Goal: Task Accomplishment & Management: Use online tool/utility

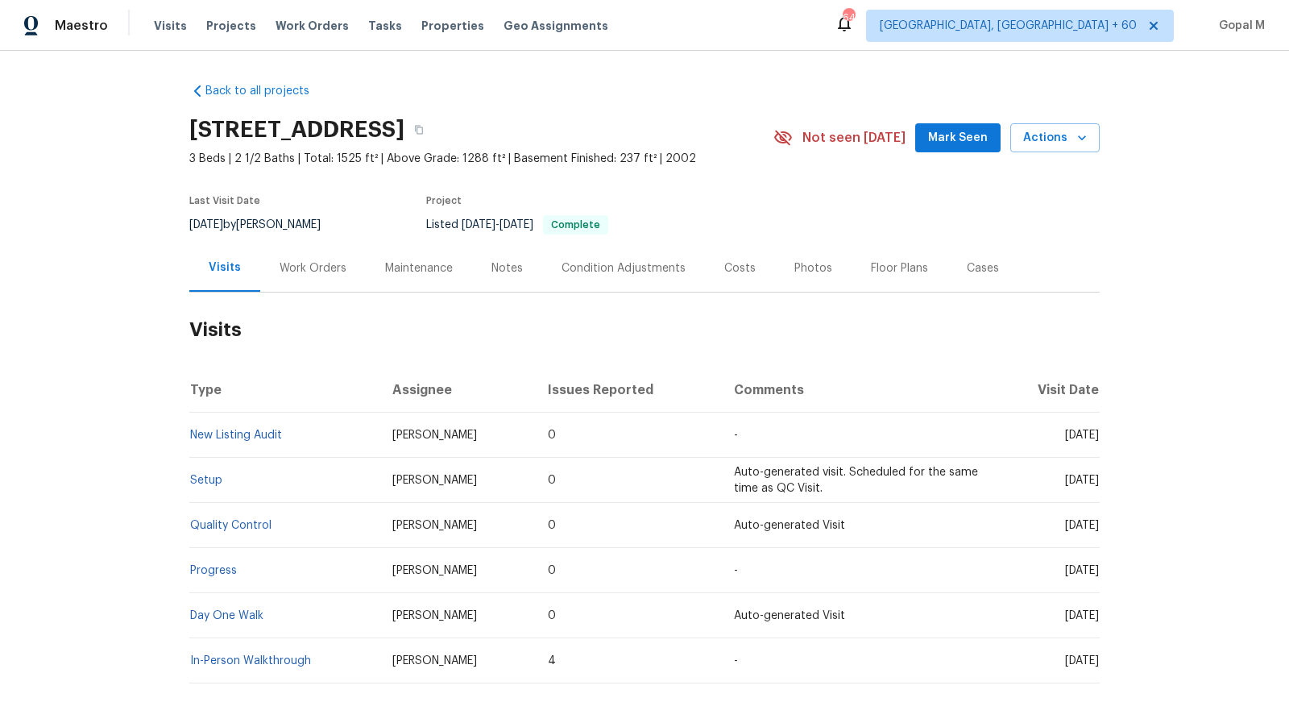
click at [286, 260] on div "Work Orders" at bounding box center [313, 268] width 67 height 16
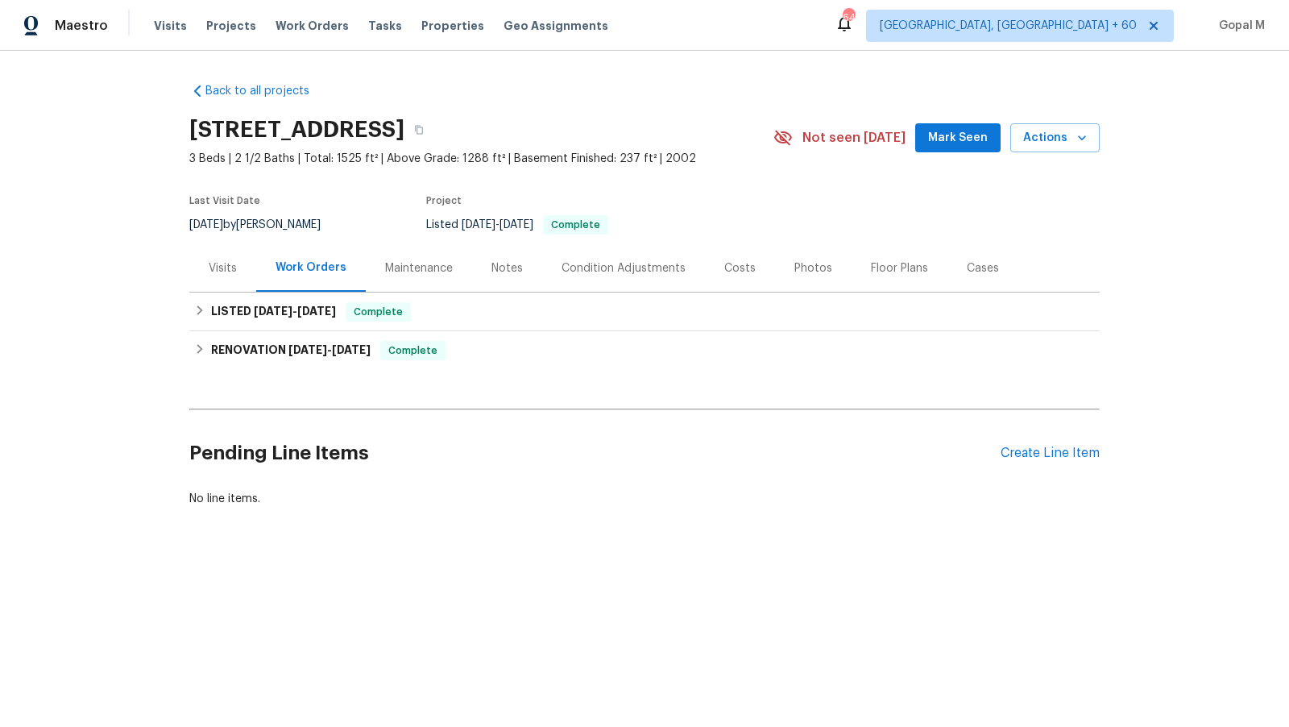
click at [969, 262] on div "Cases" at bounding box center [983, 268] width 32 height 16
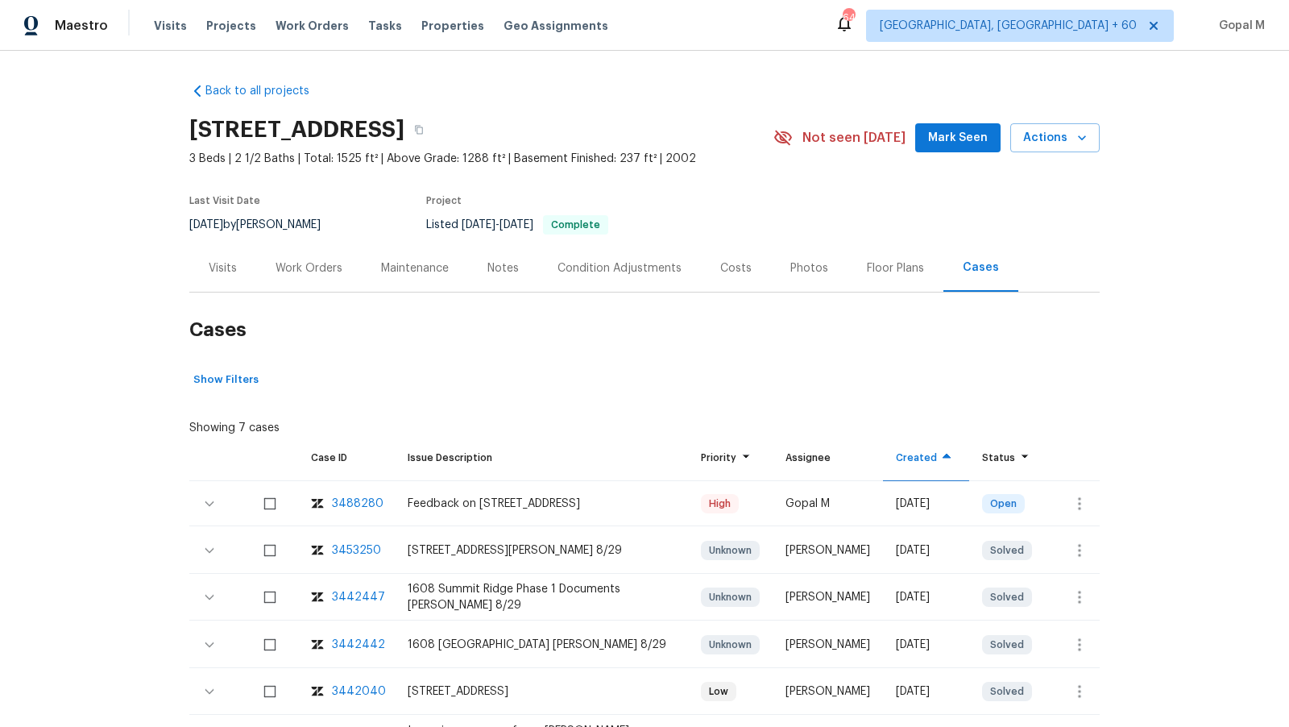
click at [226, 278] on div "Visits" at bounding box center [222, 268] width 67 height 48
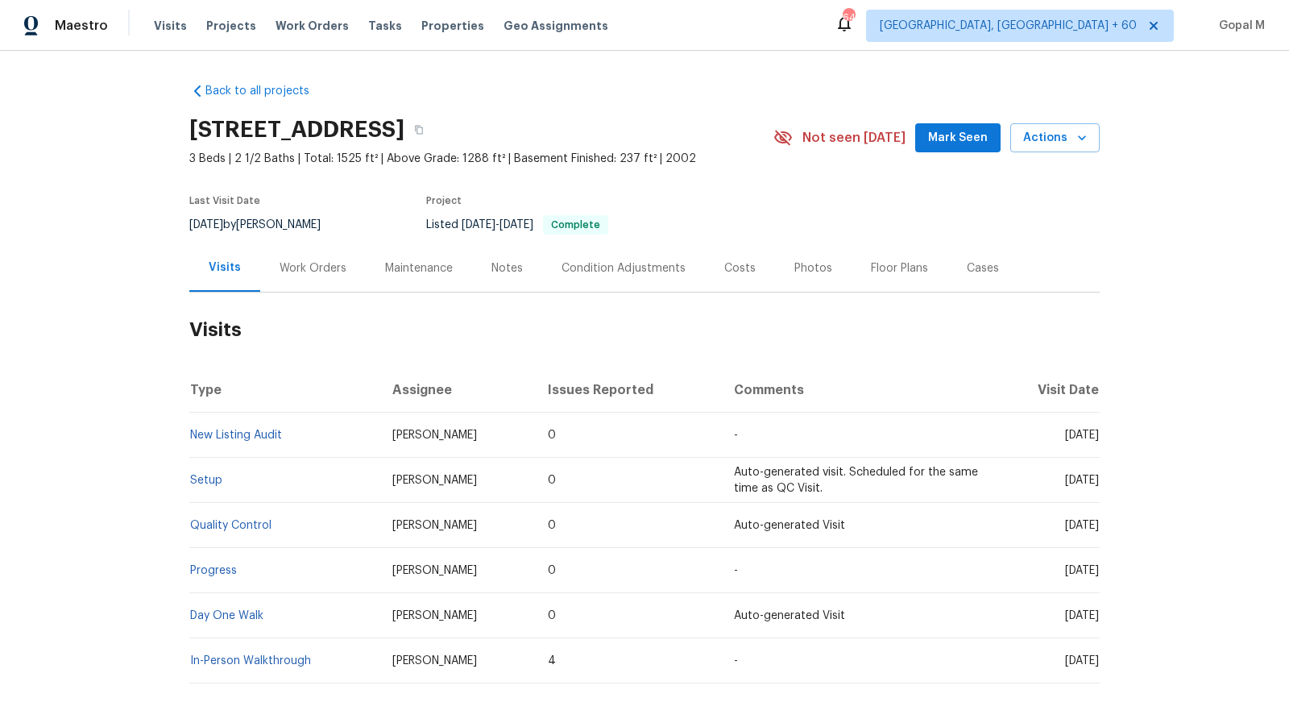
click at [964, 276] on div "Cases" at bounding box center [983, 268] width 71 height 48
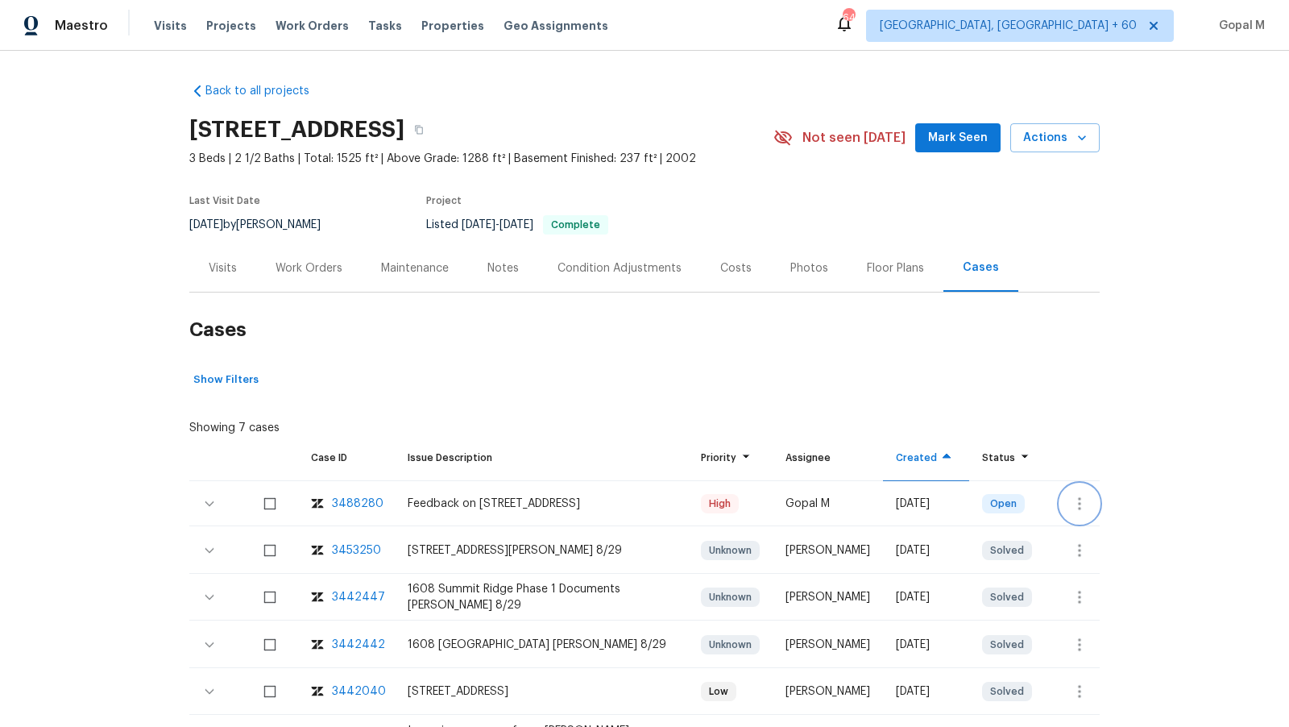
click at [1084, 496] on icon "button" at bounding box center [1079, 503] width 19 height 19
click at [1084, 496] on li "Create a visit" at bounding box center [1143, 503] width 167 height 27
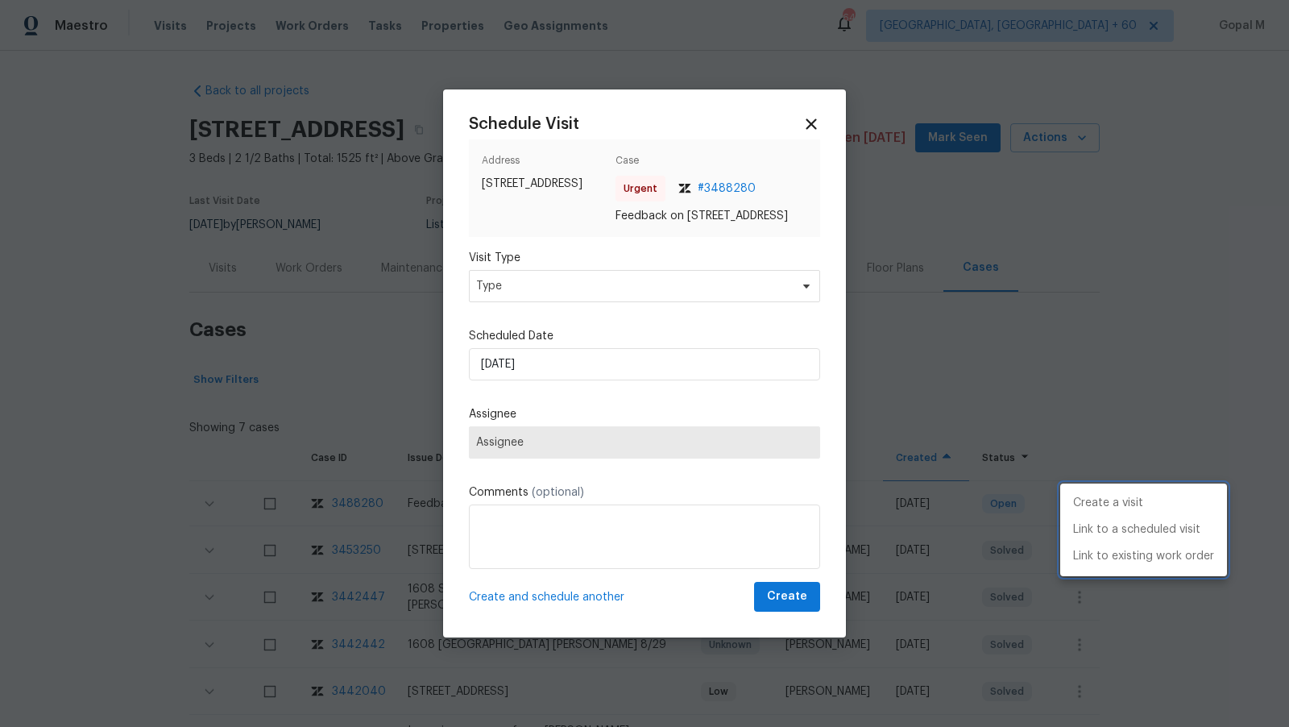
click at [674, 307] on div at bounding box center [644, 363] width 1289 height 727
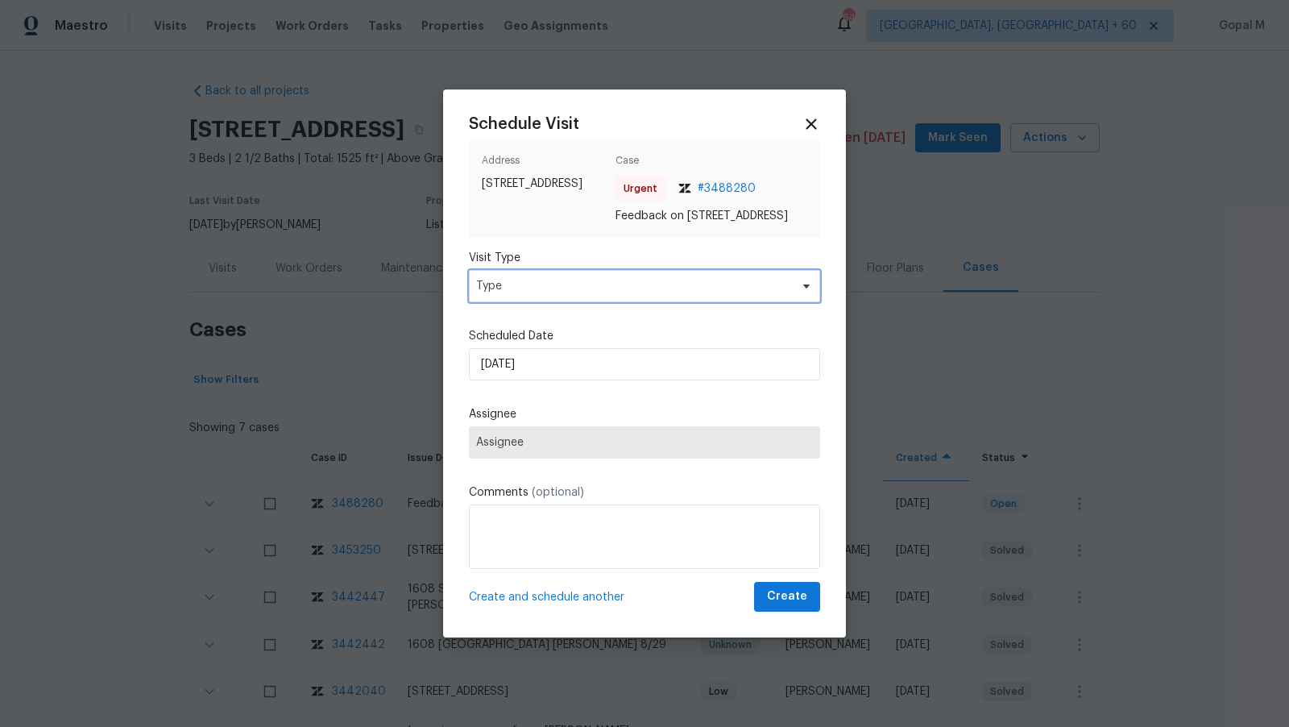
click at [674, 302] on span "Type" at bounding box center [644, 286] width 351 height 32
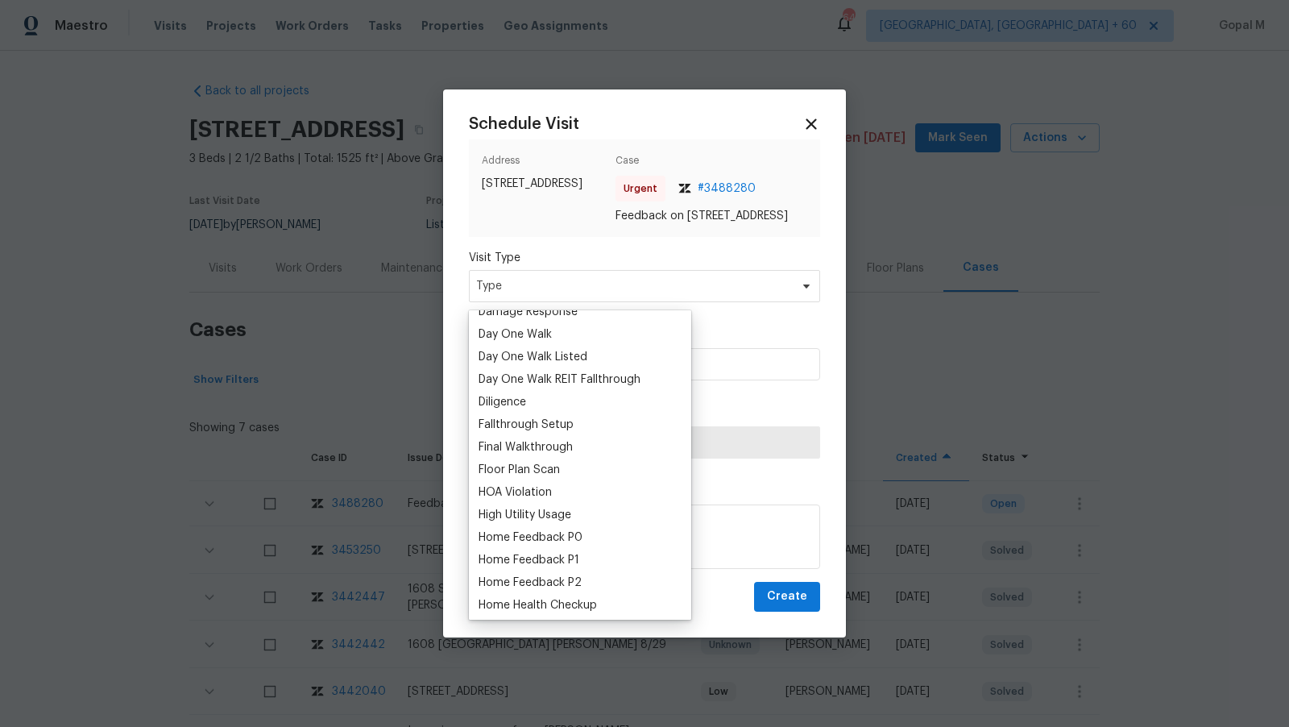
scroll to position [285, 0]
click at [560, 554] on div "Home Feedback P1" at bounding box center [529, 558] width 101 height 16
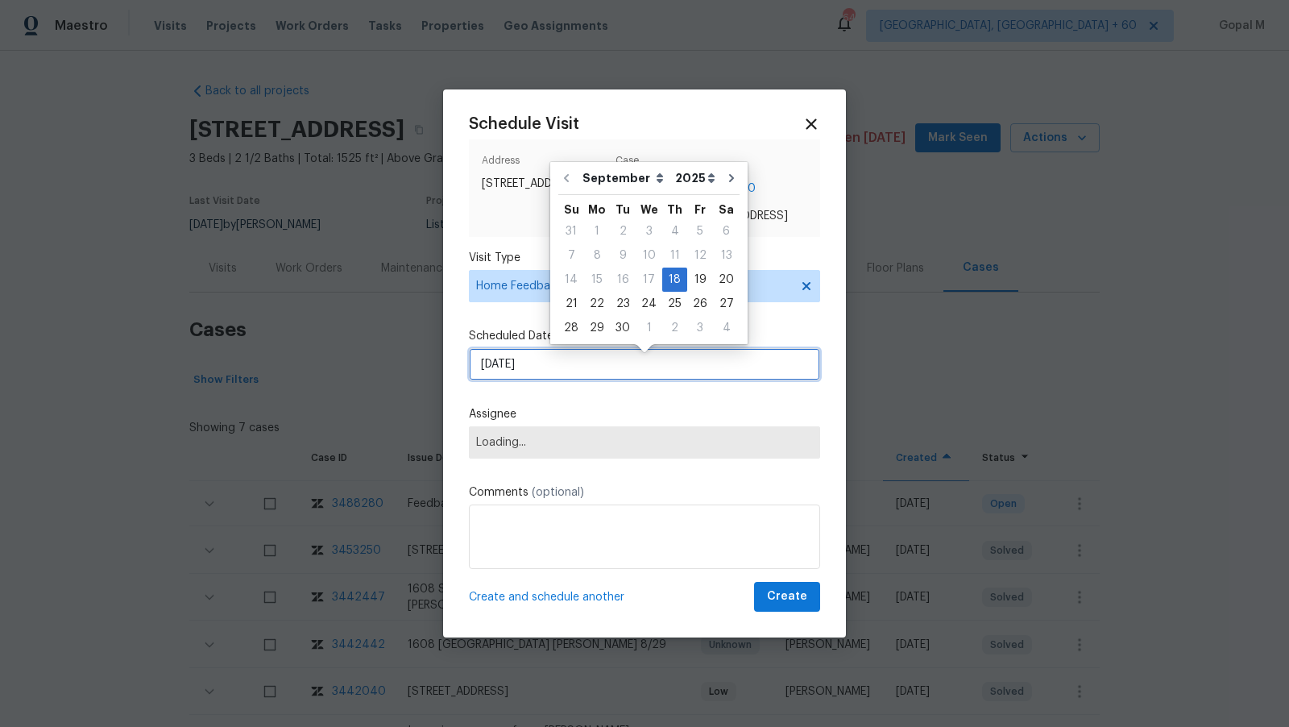
click at [591, 372] on input "[DATE]" at bounding box center [644, 364] width 351 height 32
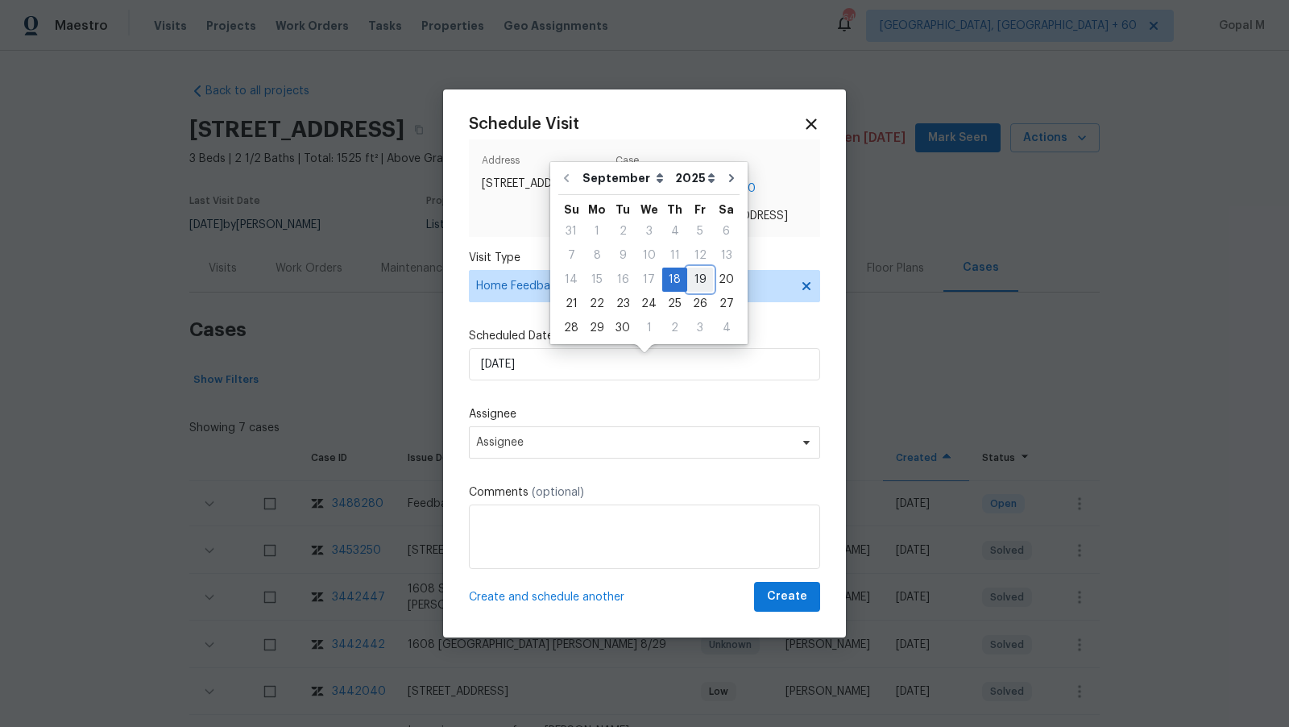
click at [695, 280] on div "19" at bounding box center [700, 279] width 26 height 23
type input "[DATE]"
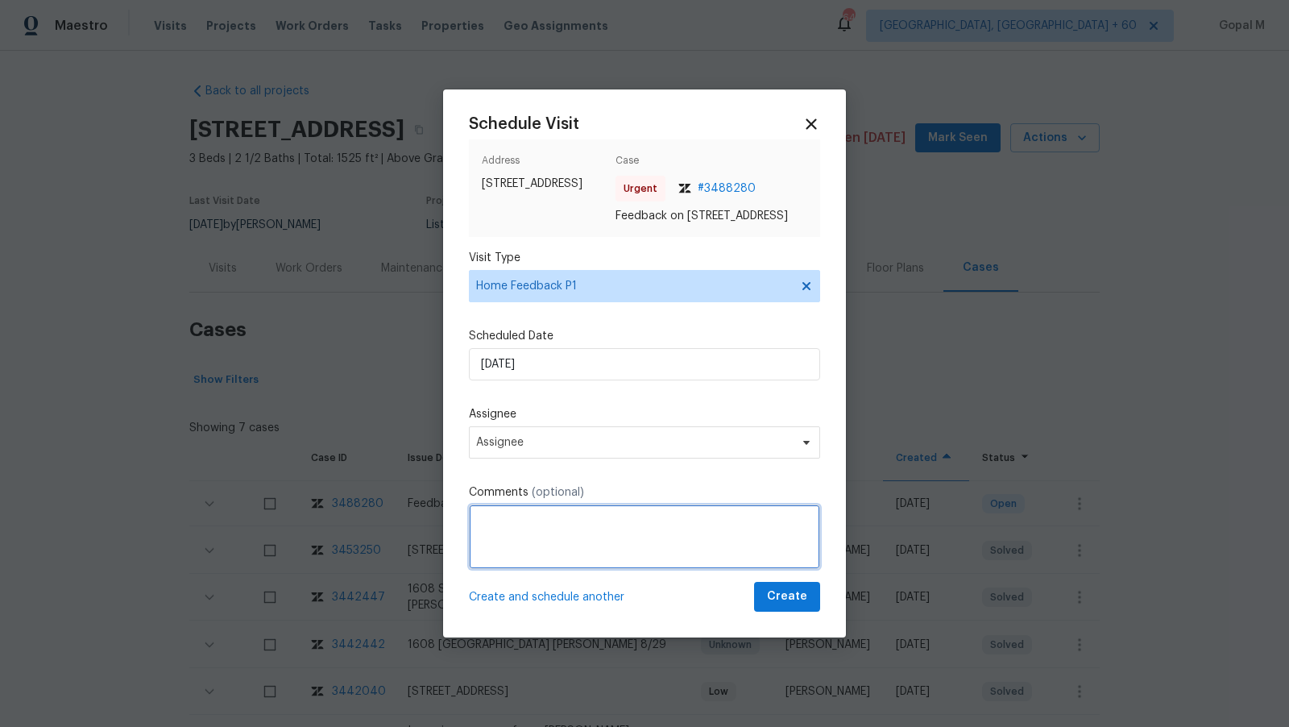
click at [573, 546] on textarea at bounding box center [644, 536] width 351 height 64
paste textarea "The keys are stuck in the property"
type textarea "The keys are stuck in the property"
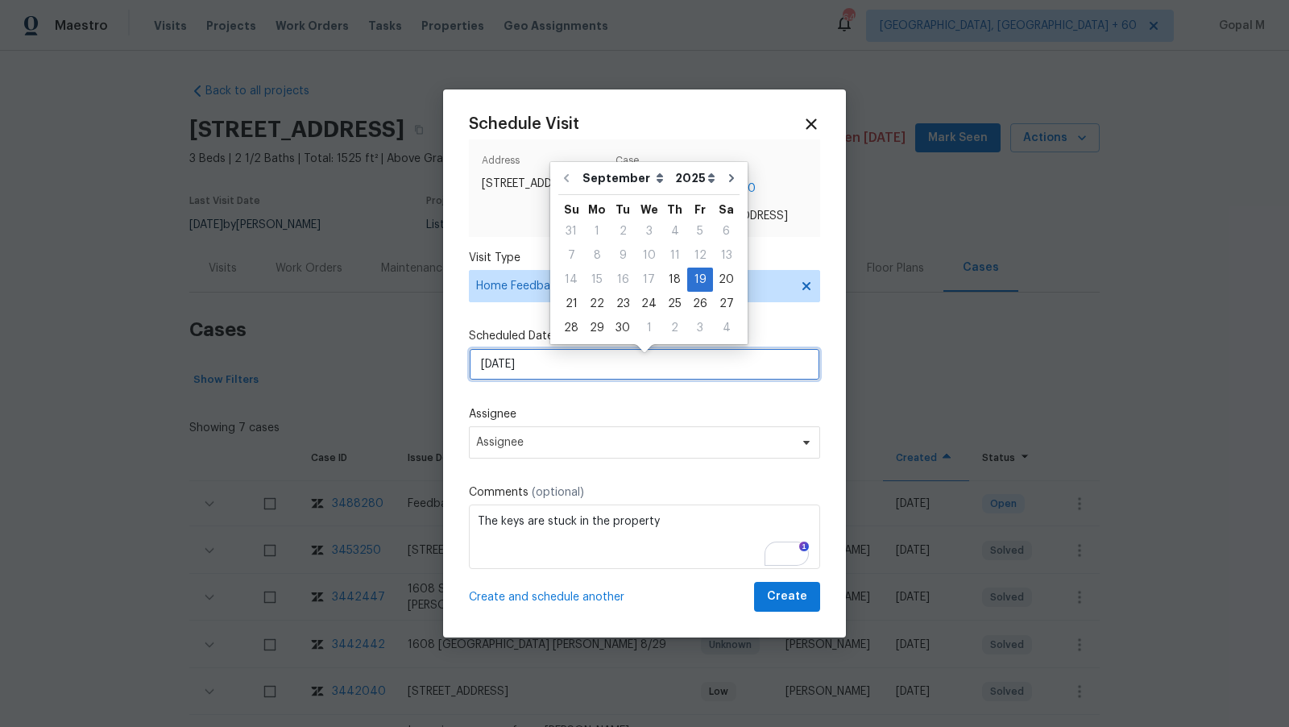
click at [649, 359] on input "[DATE]" at bounding box center [644, 364] width 351 height 32
click at [591, 301] on div "22" at bounding box center [597, 304] width 26 height 23
type input "[DATE]"
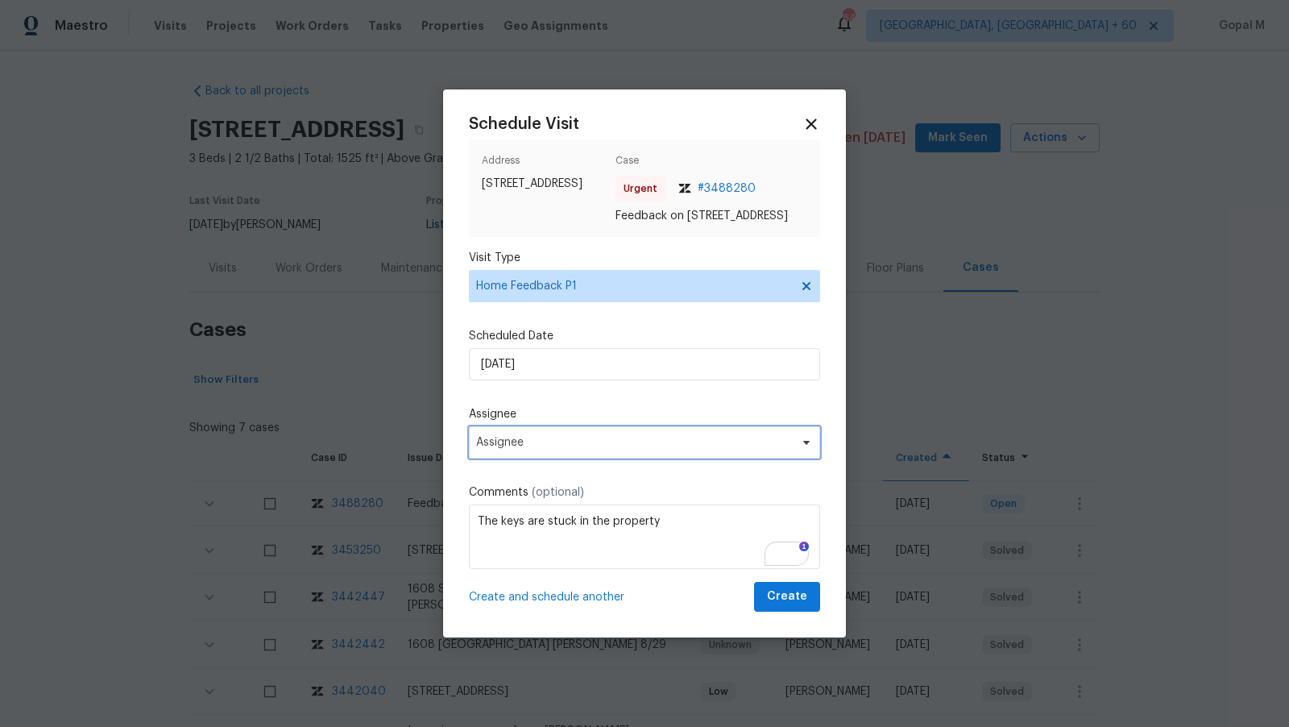
click at [537, 449] on span "Assignee" at bounding box center [634, 442] width 316 height 13
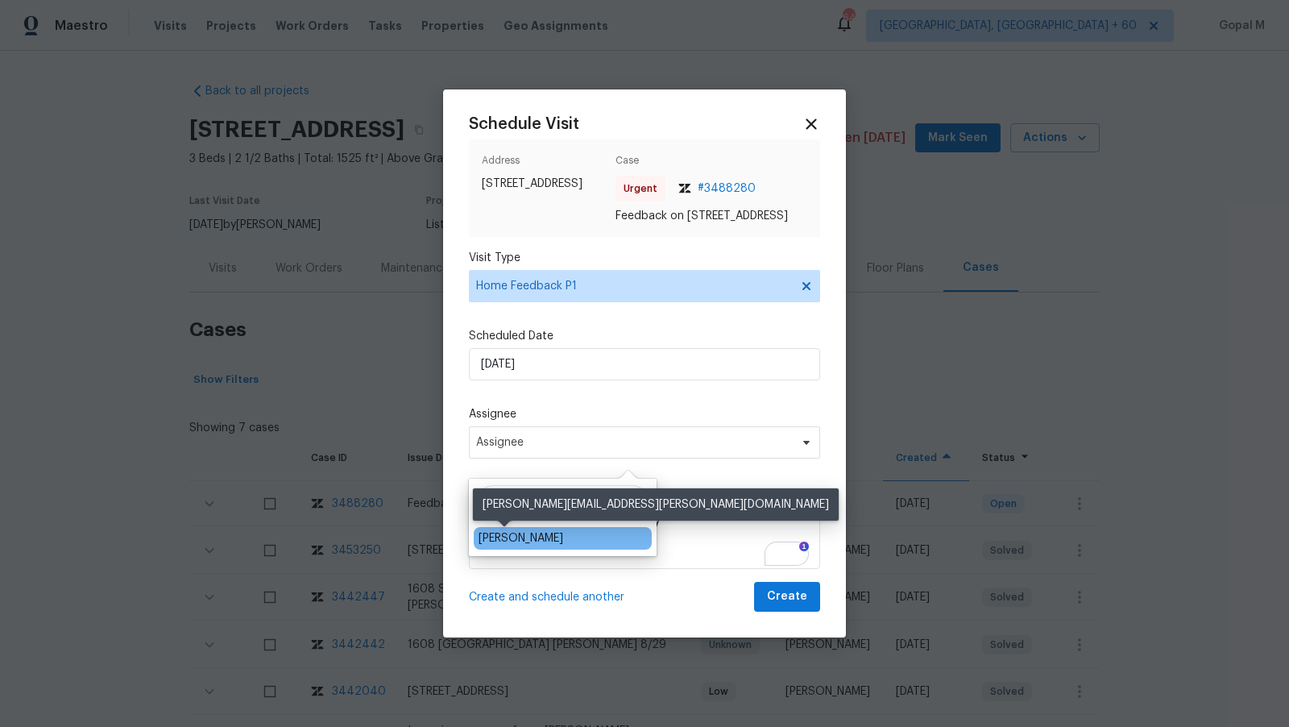
type input "[PERSON_NAME]"
click at [508, 538] on div "[PERSON_NAME]" at bounding box center [521, 538] width 85 height 16
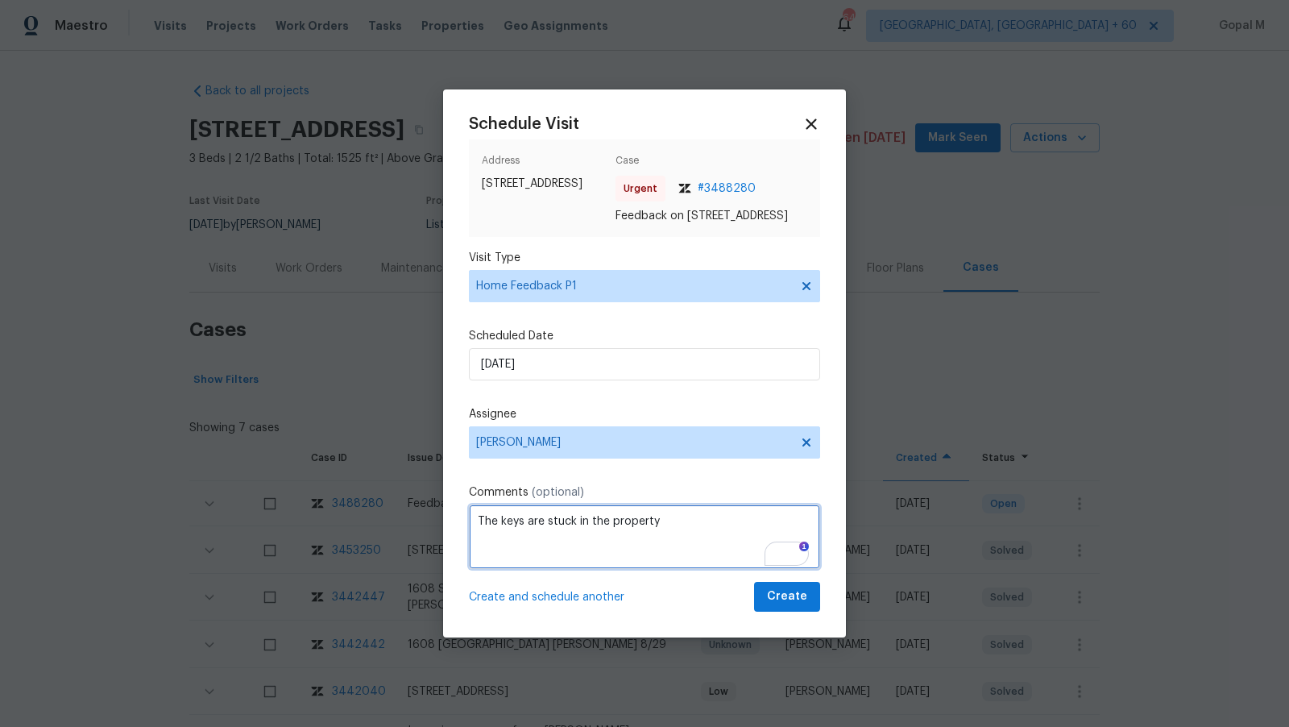
click at [690, 519] on textarea "The keys are stuck in the property" at bounding box center [644, 536] width 351 height 64
type textarea "The keys are stuck in the property. Please address these issues ASAP and create…"
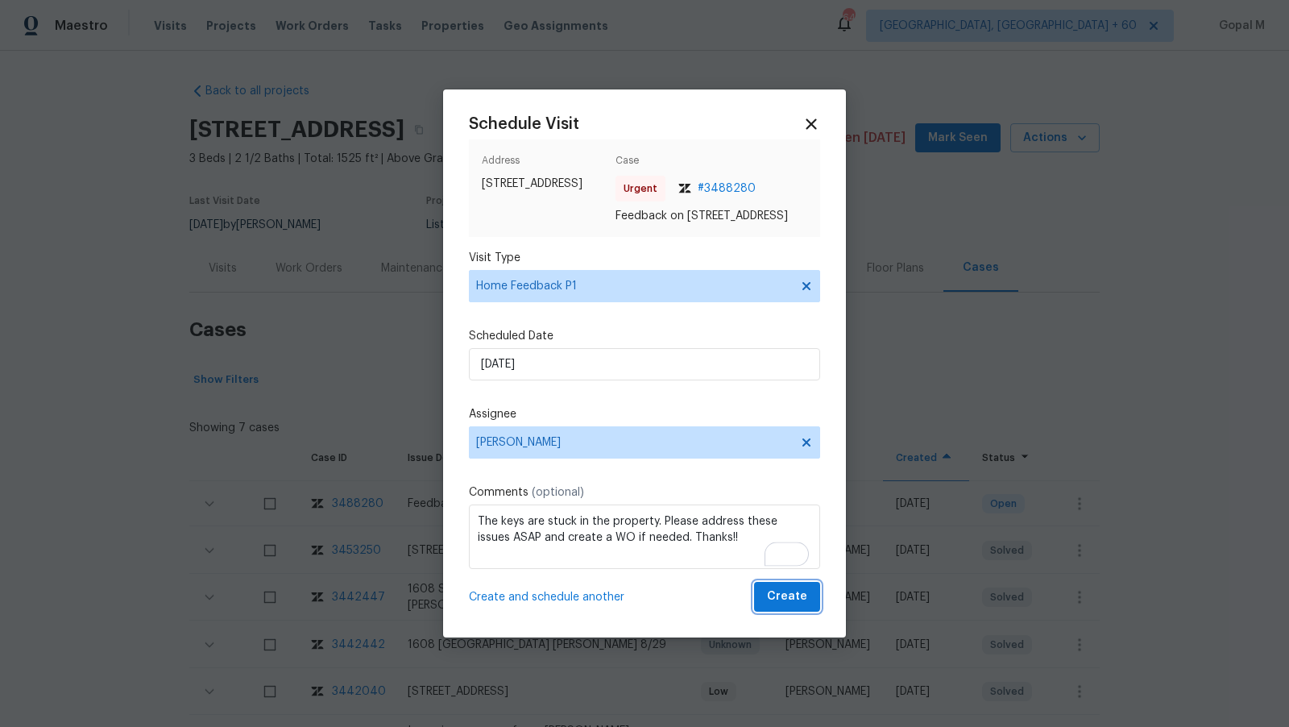
click at [782, 605] on span "Create" at bounding box center [787, 597] width 40 height 20
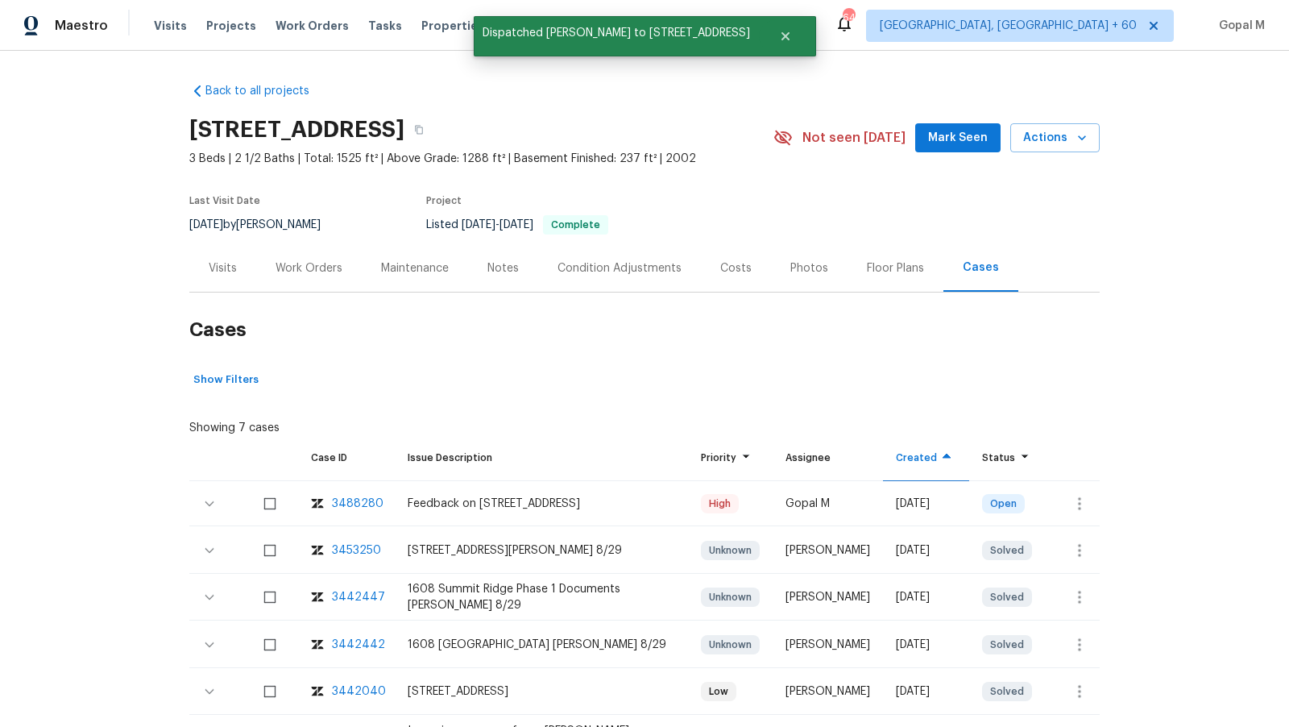
click at [226, 275] on div "Visits" at bounding box center [223, 268] width 28 height 16
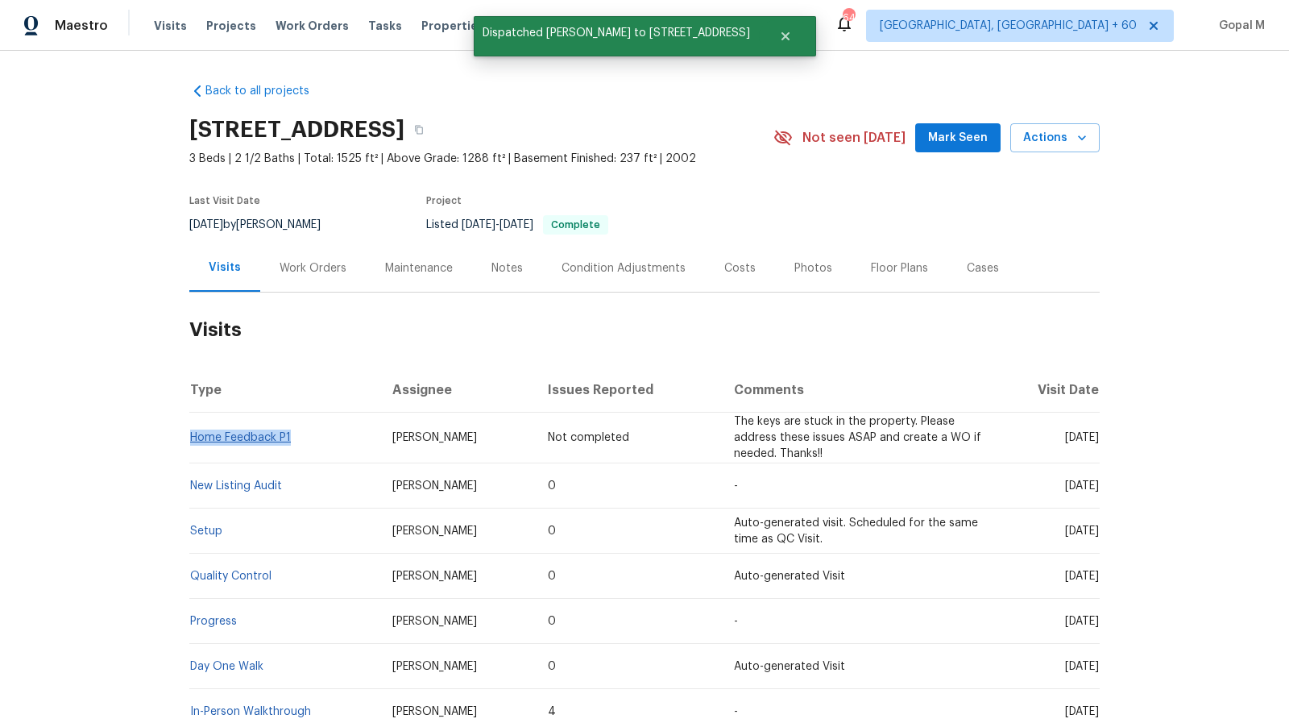
drag, startPoint x: 295, startPoint y: 435, endPoint x: 191, endPoint y: 438, distance: 104.0
click at [192, 438] on td "Home Feedback P1" at bounding box center [284, 438] width 190 height 51
copy link "Home Feedback P1"
